Goal: Navigation & Orientation: Find specific page/section

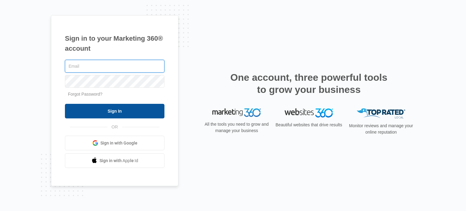
type input "[EMAIL_ADDRESS][DOMAIN_NAME]"
click at [154, 109] on input "Sign In" at bounding box center [114, 111] width 99 height 15
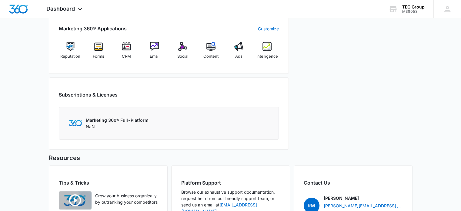
scroll to position [273, 0]
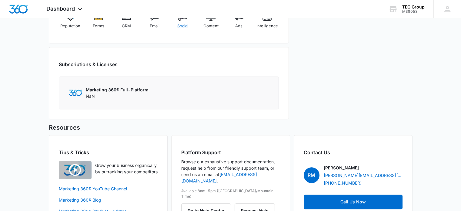
click at [181, 23] on span "Social" at bounding box center [182, 26] width 11 height 6
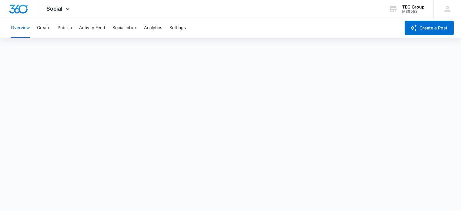
scroll to position [2, 0]
